Goal: Task Accomplishment & Management: Complete application form

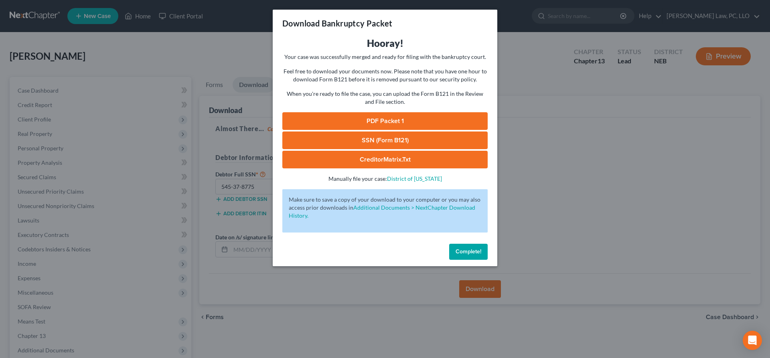
scroll to position [82, 0]
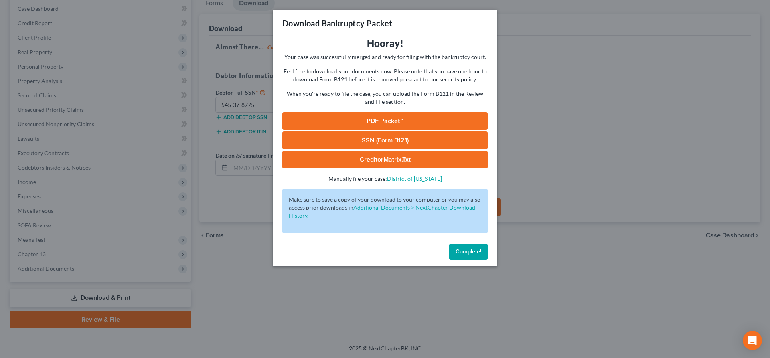
click at [463, 257] on button "Complete!" at bounding box center [468, 252] width 38 height 16
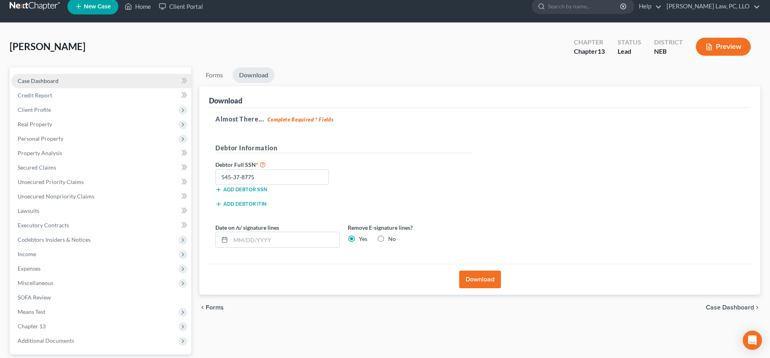
scroll to position [0, 0]
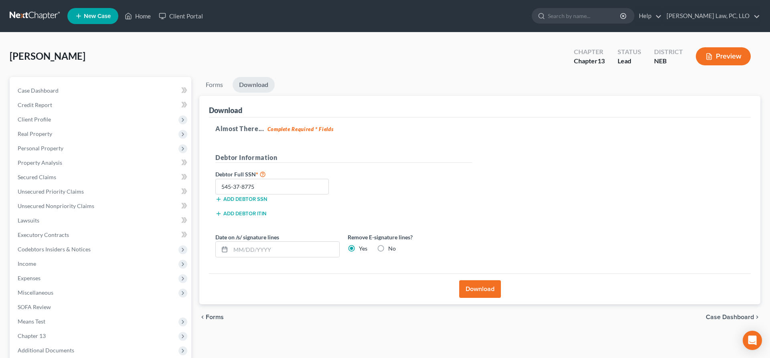
click at [102, 15] on span "New Case" at bounding box center [97, 16] width 27 height 6
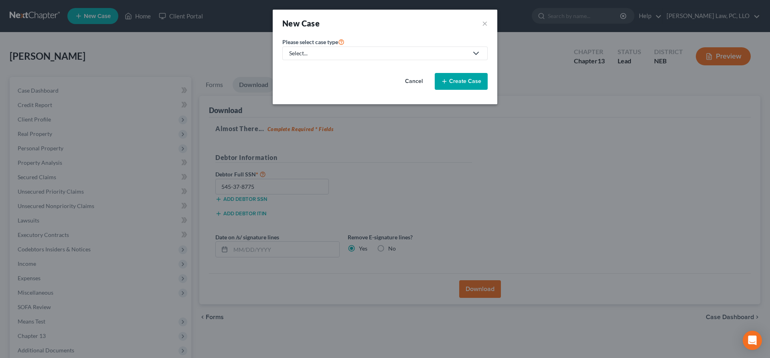
click at [313, 57] on div "Select..." at bounding box center [378, 53] width 179 height 8
click at [329, 71] on div "Bankruptcy" at bounding box center [328, 69] width 77 height 8
select select "48"
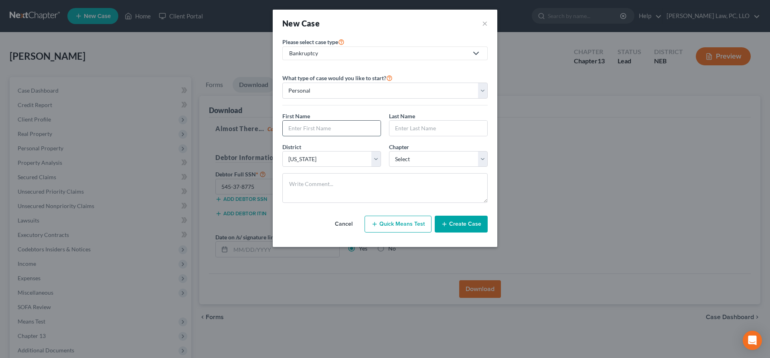
click at [336, 129] on input "text" at bounding box center [332, 128] width 98 height 15
click at [336, 129] on input "Rchel" at bounding box center [332, 128] width 98 height 15
type input "R"
type input "[PERSON_NAME]"
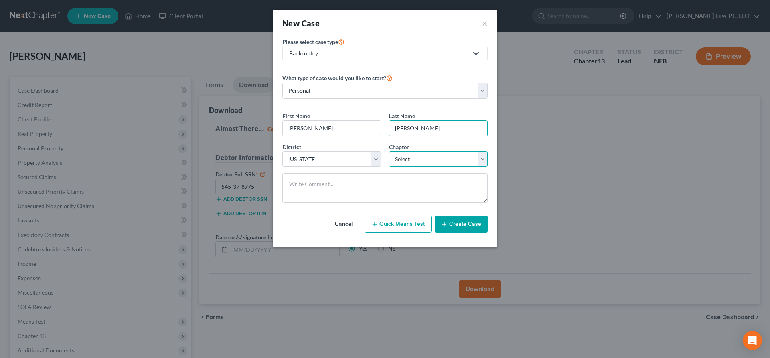
click at [389, 151] on select "Select 7 11 12 13" at bounding box center [438, 159] width 99 height 16
select select "0"
click option "7" at bounding box center [0, 0] width 0 height 0
click at [464, 227] on button "Create Case" at bounding box center [460, 224] width 53 height 17
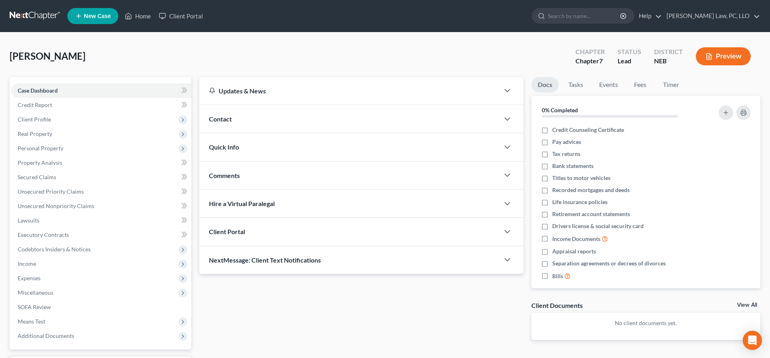
click at [375, 230] on div "Client Portal" at bounding box center [349, 232] width 300 height 28
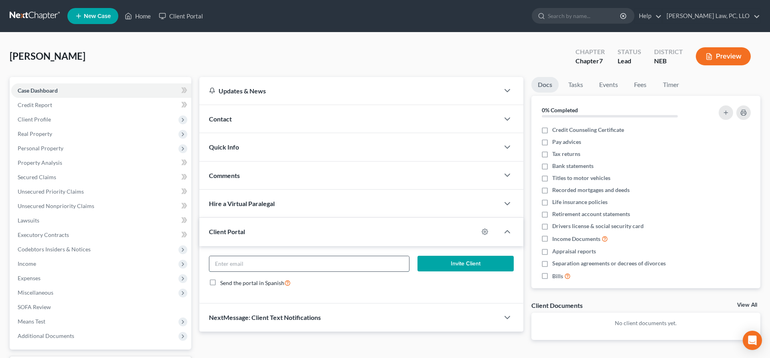
click at [312, 267] on input "email" at bounding box center [309, 263] width 200 height 15
paste input "[PERSON_NAME] <[EMAIL_ADDRESS][DOMAIN_NAME]>"
type input "[EMAIL_ADDRESS][DOMAIN_NAME]"
click at [448, 257] on button "Invite Client" at bounding box center [465, 264] width 96 height 16
